Goal: Navigation & Orientation: Understand site structure

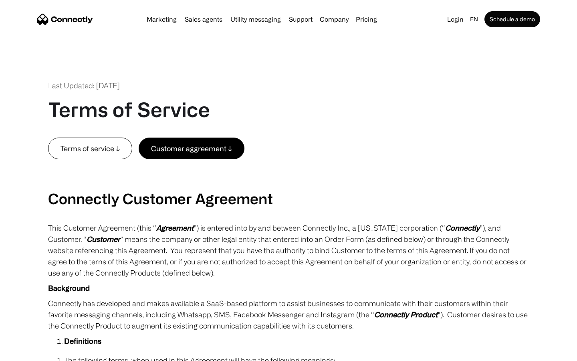
scroll to position [2946, 0]
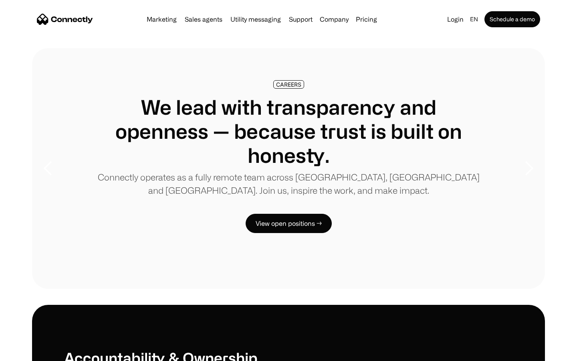
scroll to position [2449, 0]
